Goal: Information Seeking & Learning: Learn about a topic

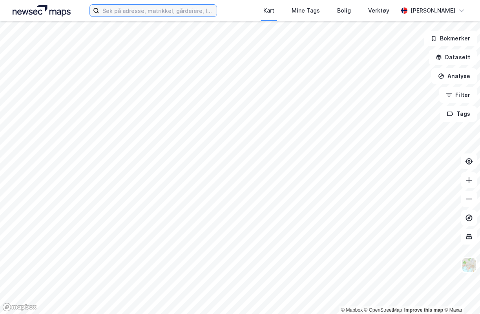
click at [112, 10] on input at bounding box center [157, 11] width 117 height 12
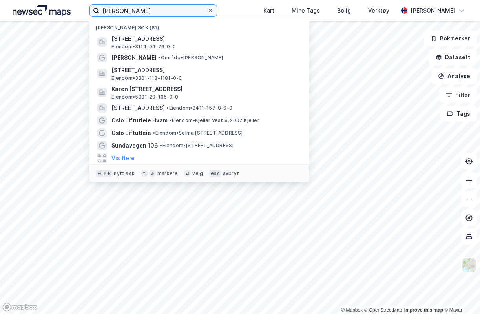
type input "[PERSON_NAME]"
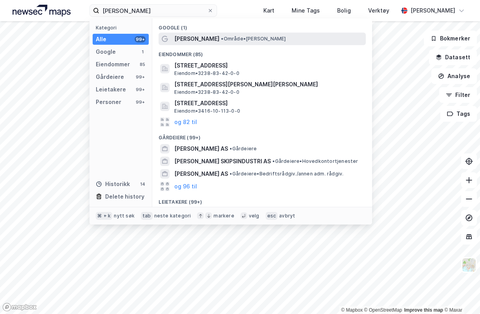
click at [191, 37] on span "[PERSON_NAME]" at bounding box center [196, 38] width 45 height 9
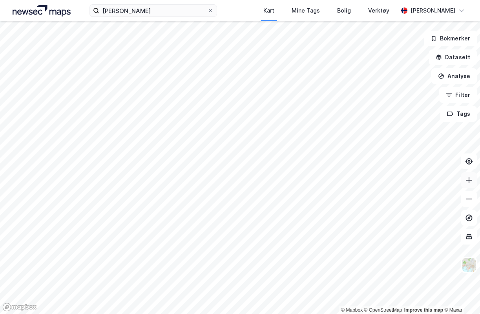
click at [469, 177] on icon at bounding box center [469, 180] width 8 height 8
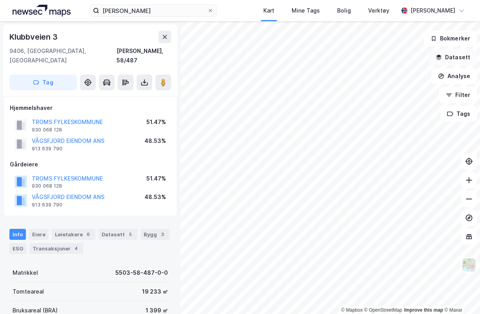
click at [458, 62] on button "Datasett" at bounding box center [453, 57] width 48 height 16
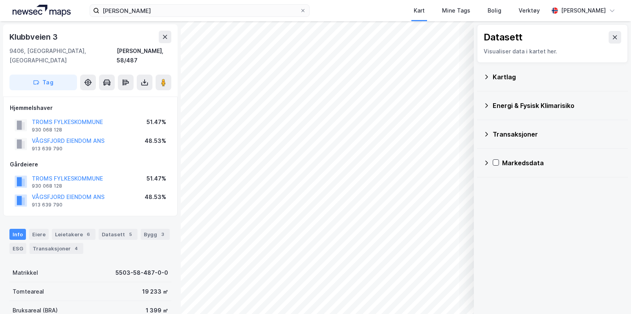
click at [480, 78] on icon at bounding box center [486, 77] width 3 height 4
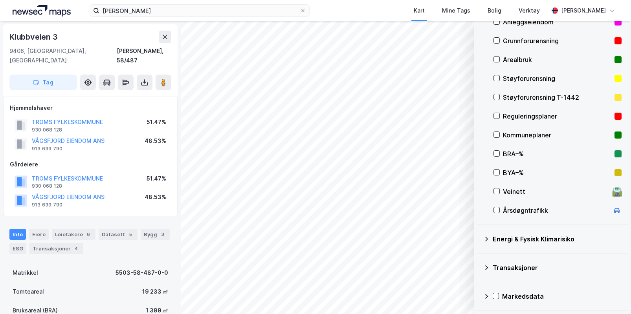
scroll to position [92, 0]
click at [480, 116] on icon at bounding box center [496, 116] width 4 height 3
click at [480, 114] on icon at bounding box center [496, 115] width 5 height 5
